Goal: Find specific page/section

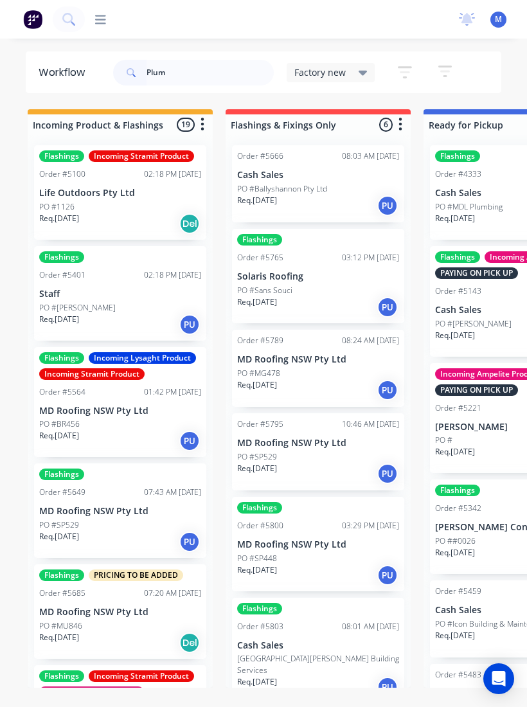
type input "Plumb"
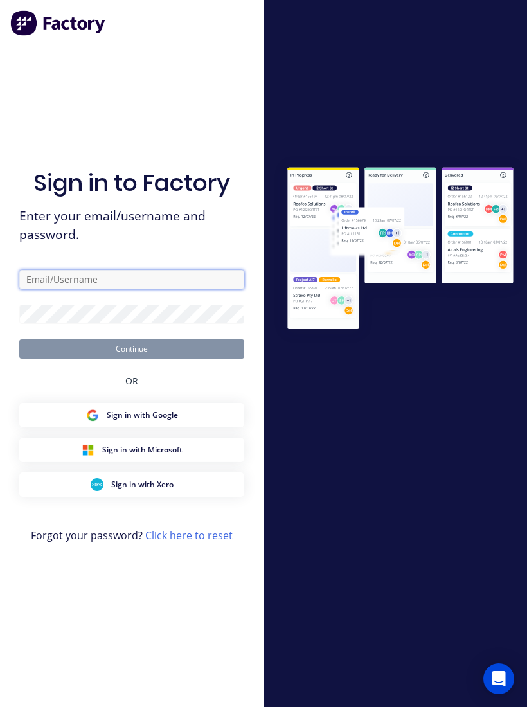
click at [181, 289] on input "text" at bounding box center [131, 279] width 225 height 19
type input "[EMAIL_ADDRESS][DOMAIN_NAME]"
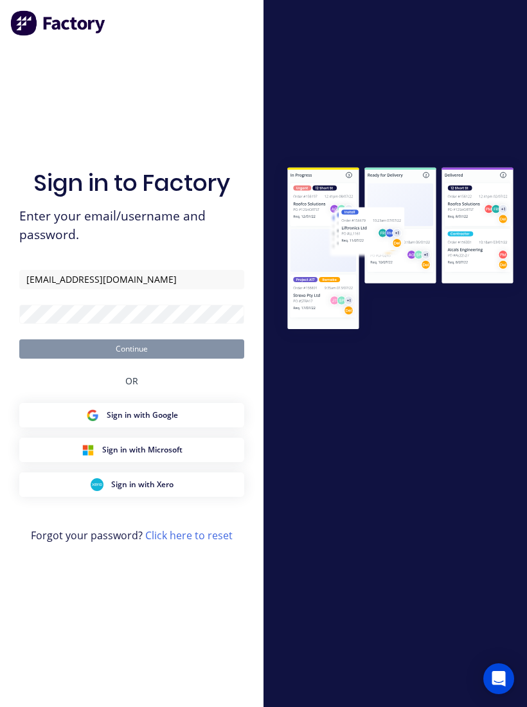
click at [132, 359] on button "Continue" at bounding box center [131, 348] width 225 height 19
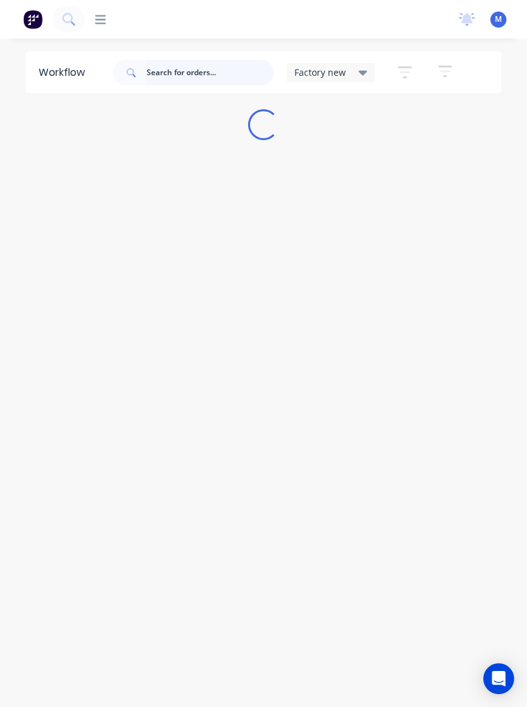
click at [214, 76] on input "text" at bounding box center [210, 73] width 127 height 26
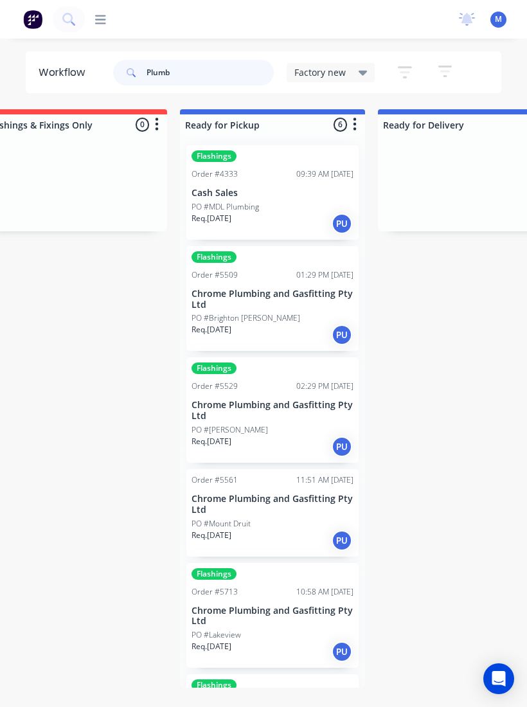
click at [222, 85] on input "Plumb" at bounding box center [210, 73] width 127 height 26
type input "P"
